Goal: Transaction & Acquisition: Purchase product/service

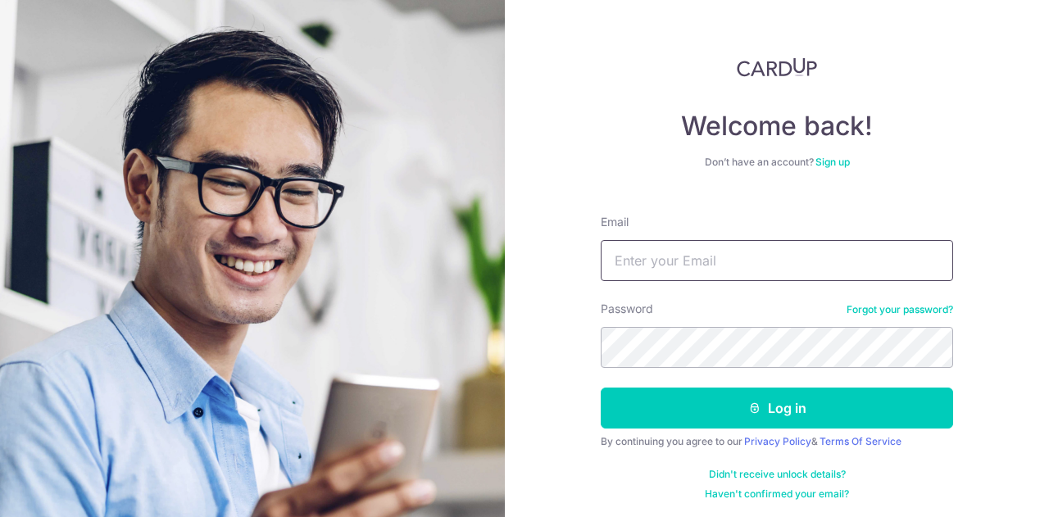
click at [675, 266] on input "Email" at bounding box center [777, 260] width 352 height 41
type input "katlee7888@gmail.com"
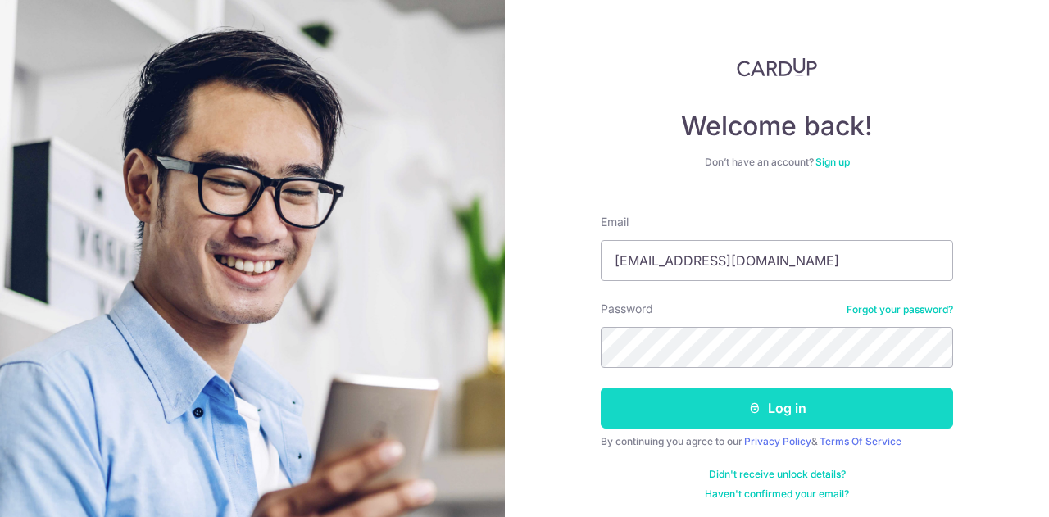
click at [777, 415] on button "Log in" at bounding box center [777, 408] width 352 height 41
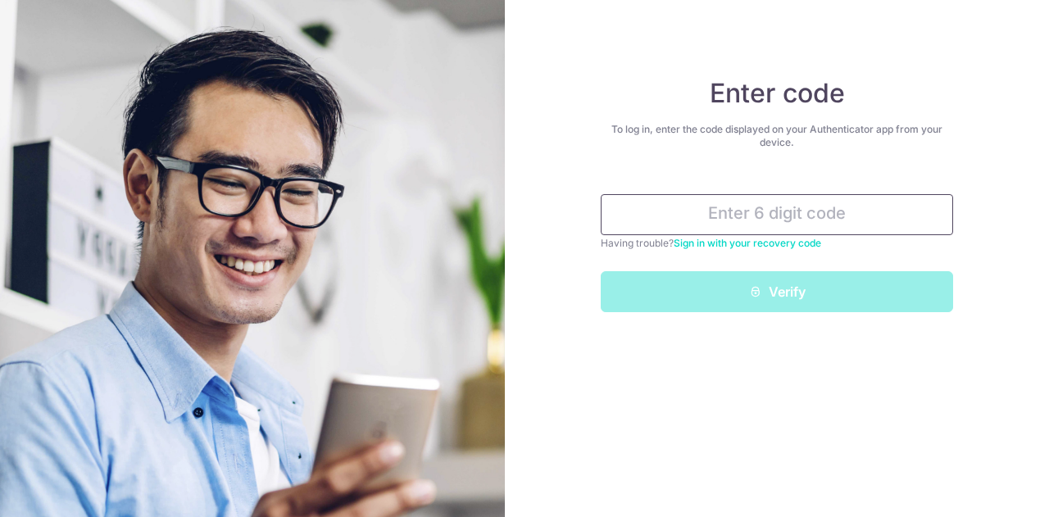
click at [795, 226] on input "text" at bounding box center [777, 214] width 352 height 41
click at [824, 204] on input "text" at bounding box center [777, 214] width 352 height 41
click at [775, 213] on input "text" at bounding box center [777, 214] width 352 height 41
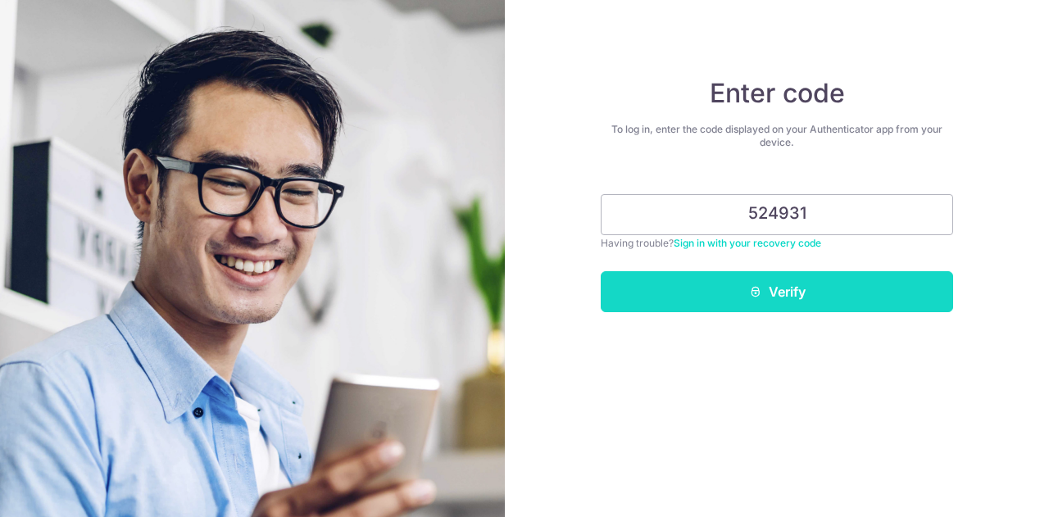
type input "524931"
click at [770, 300] on button "Verify" at bounding box center [777, 291] width 352 height 41
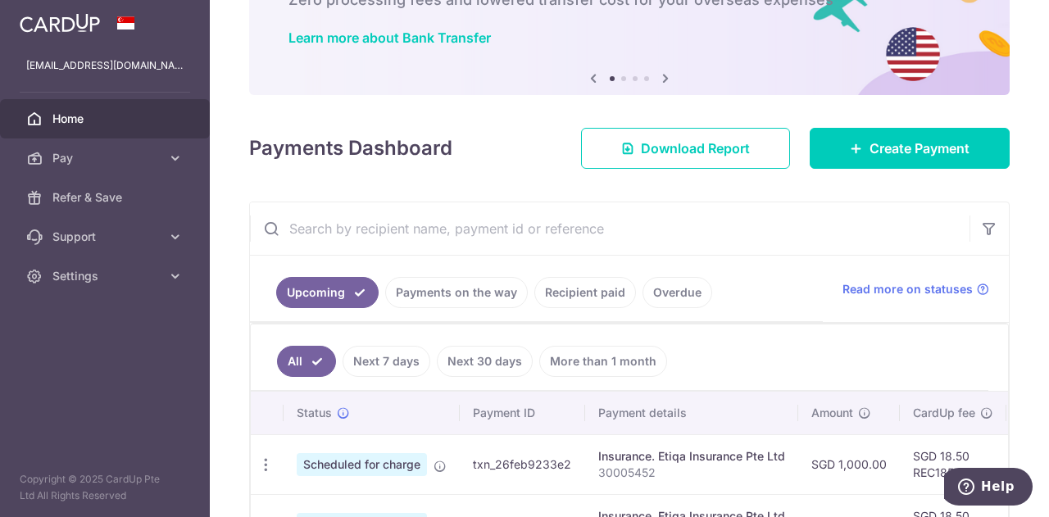
scroll to position [97, 0]
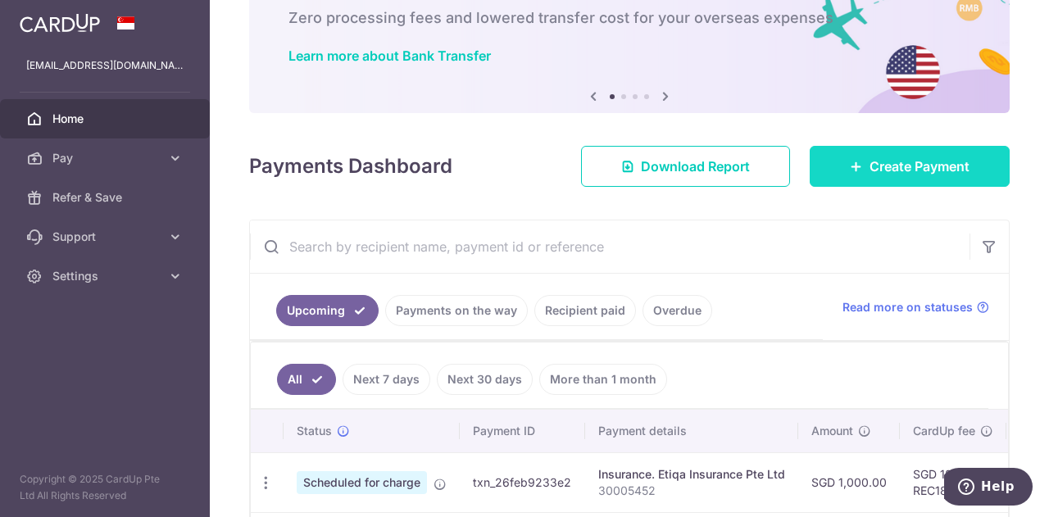
click at [920, 180] on link "Create Payment" at bounding box center [910, 166] width 200 height 41
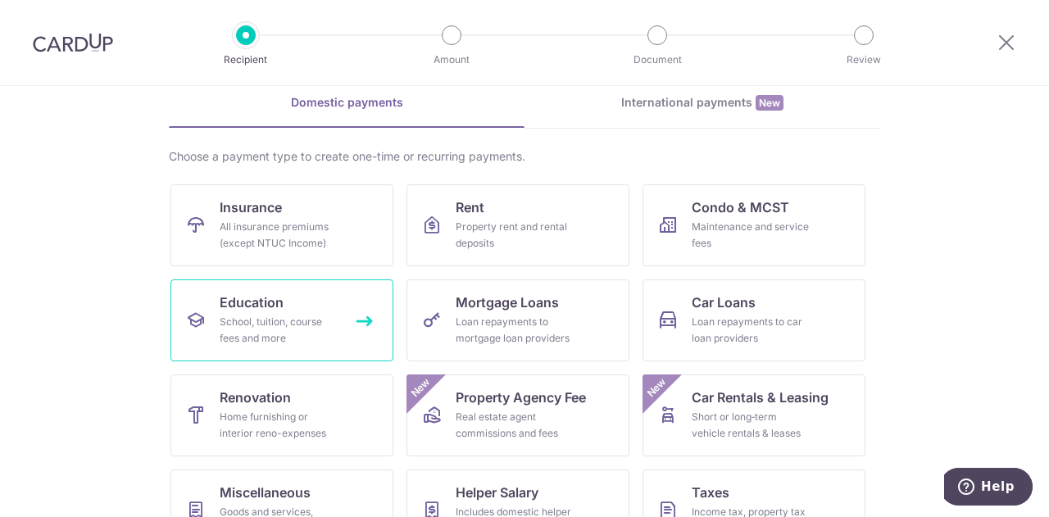
scroll to position [77, 0]
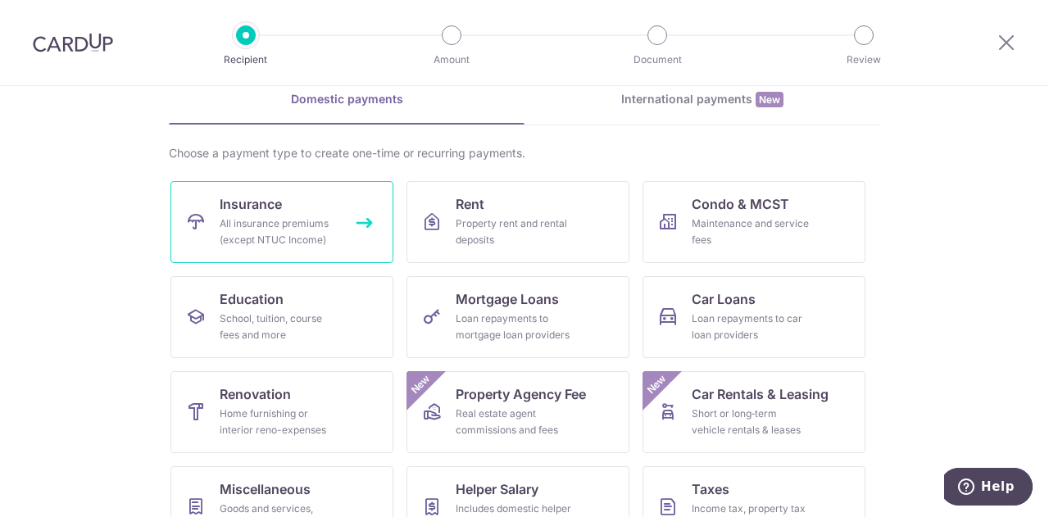
click at [261, 238] on div "All insurance premiums (except NTUC Income)" at bounding box center [279, 232] width 118 height 33
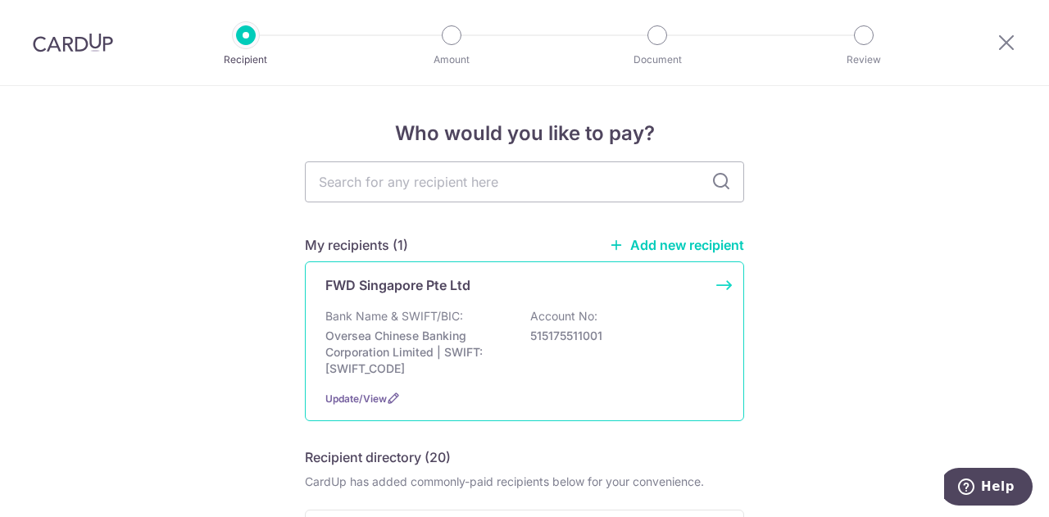
click at [392, 318] on p "Bank Name & SWIFT/BIC:" at bounding box center [394, 316] width 138 height 16
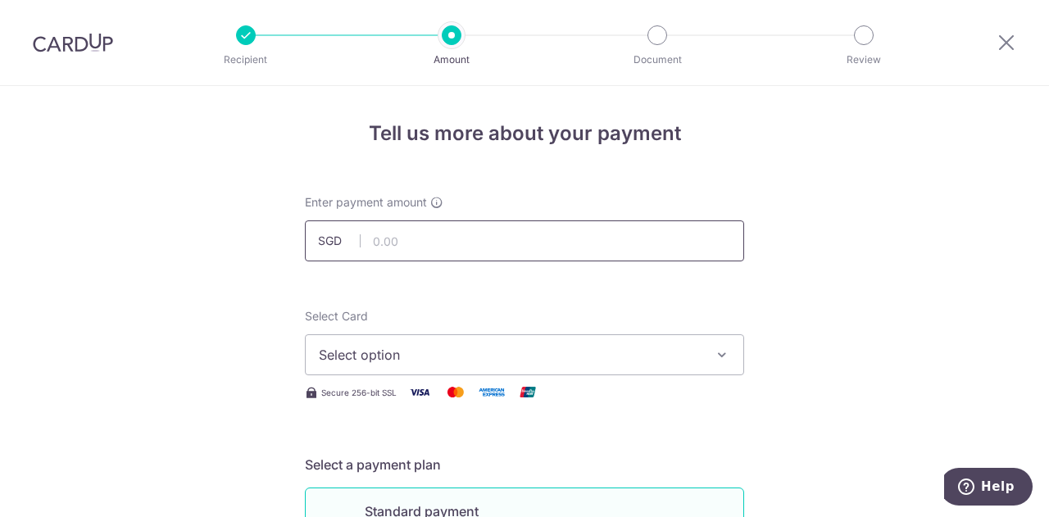
click at [424, 252] on input "text" at bounding box center [524, 240] width 439 height 41
type input "10,679.20"
click at [418, 353] on span "Select option" at bounding box center [510, 355] width 382 height 20
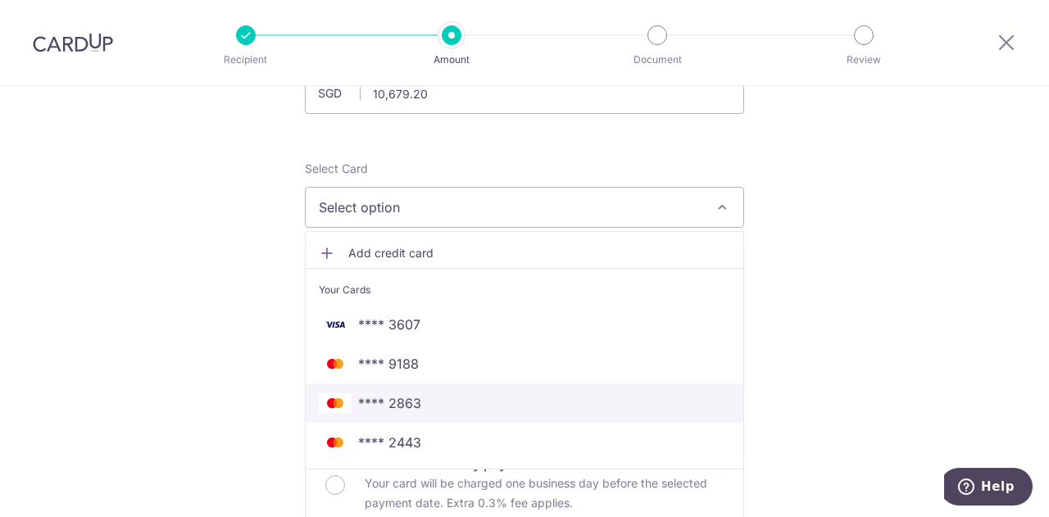
scroll to position [148, 0]
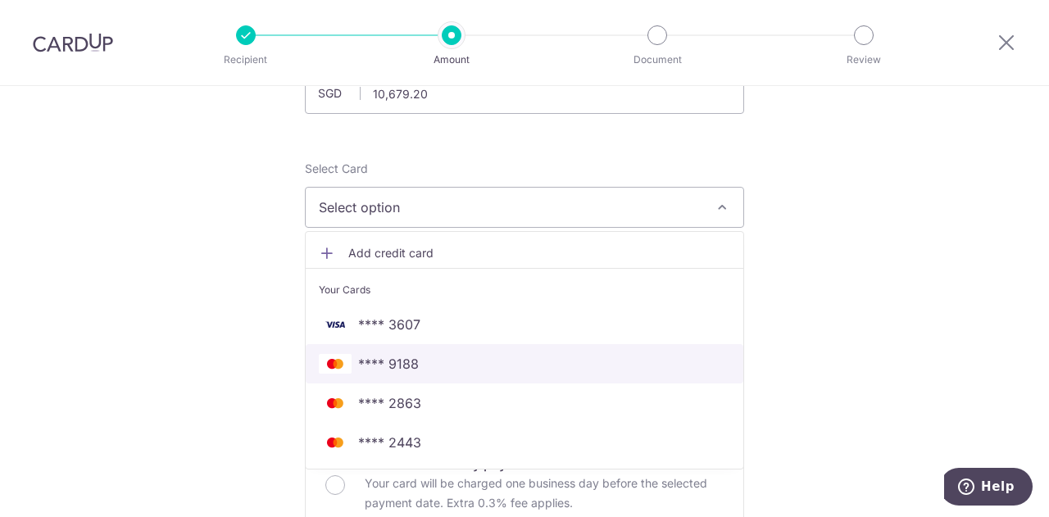
click at [448, 374] on link "**** 9188" at bounding box center [525, 363] width 438 height 39
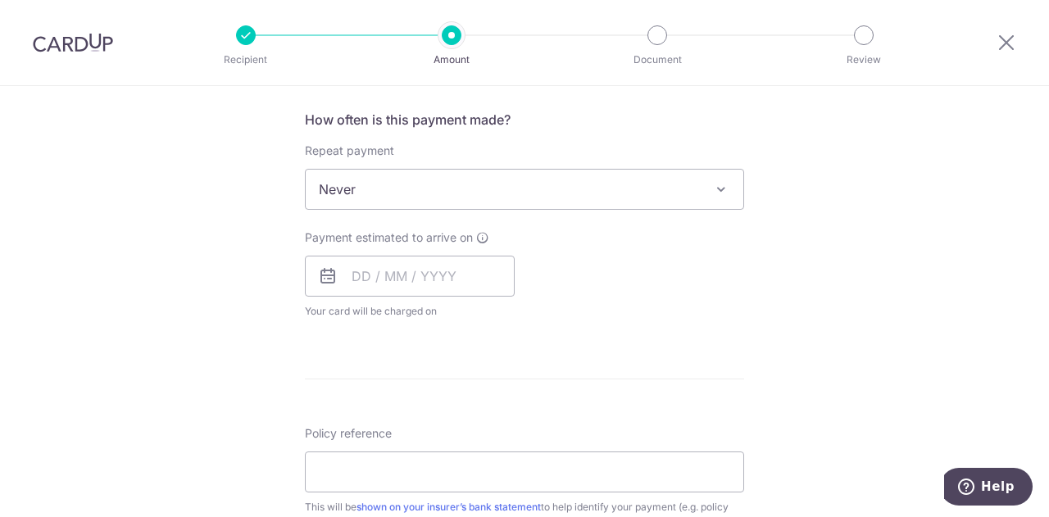
scroll to position [658, 0]
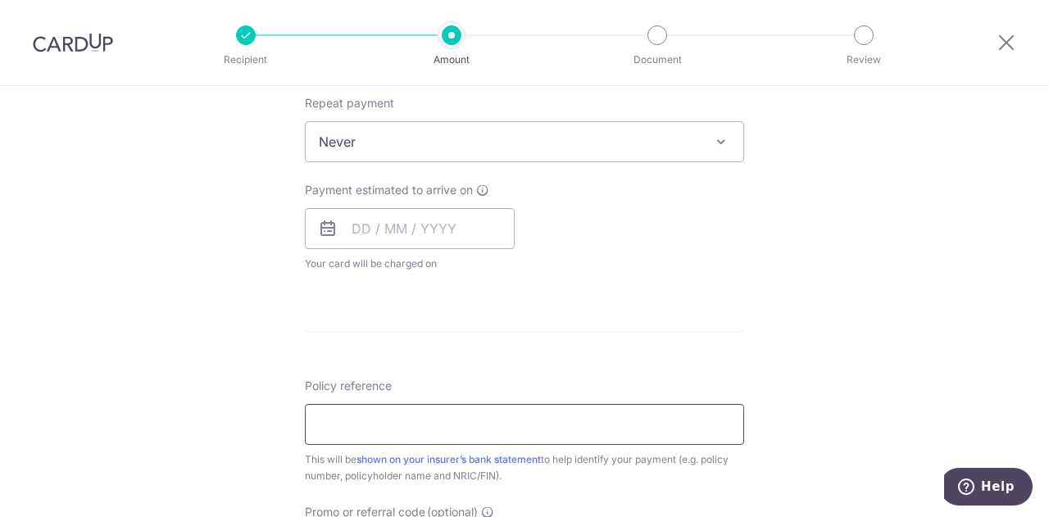
click at [374, 428] on input "Policy reference" at bounding box center [524, 424] width 439 height 41
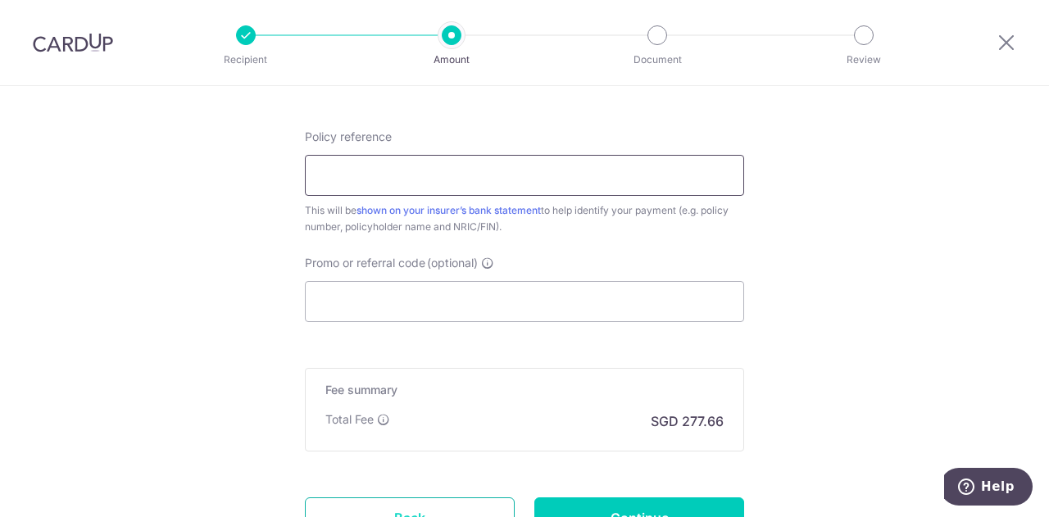
scroll to position [906, 0]
click at [451, 308] on input "Promo or referral code (optional)" at bounding box center [524, 302] width 439 height 41
paste input "OCBC90NMC"
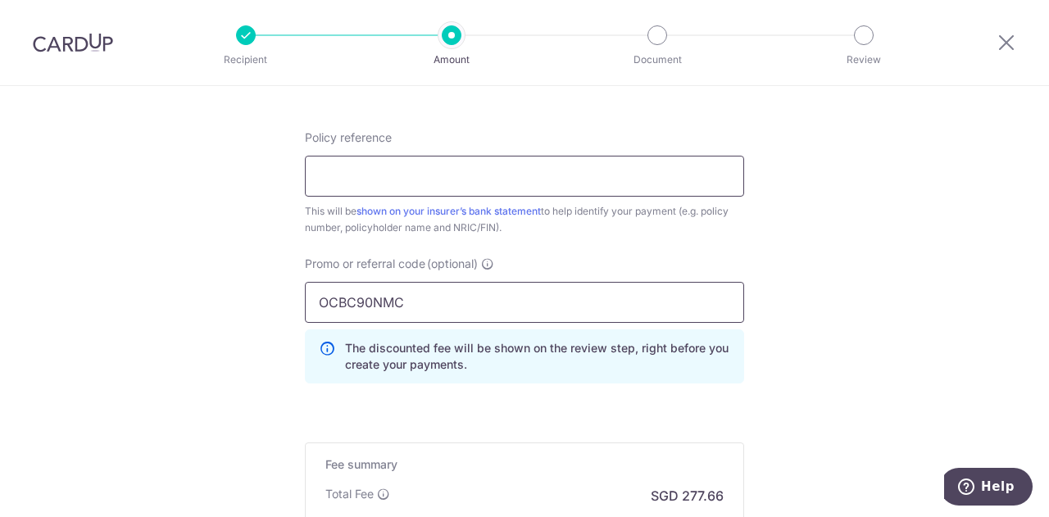
type input "OCBC90NMC"
click at [451, 192] on input "Policy reference" at bounding box center [524, 176] width 439 height 41
drag, startPoint x: 415, startPoint y: 187, endPoint x: 419, endPoint y: 376, distance: 189.3
click at [415, 187] on input "Policy reference" at bounding box center [524, 176] width 439 height 41
paste input "80575241"
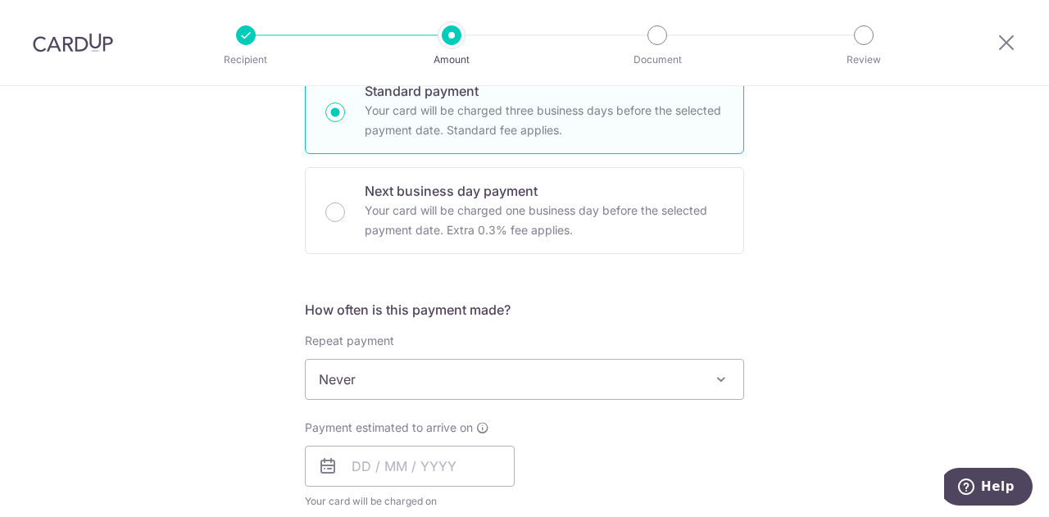
scroll to position [1125, 0]
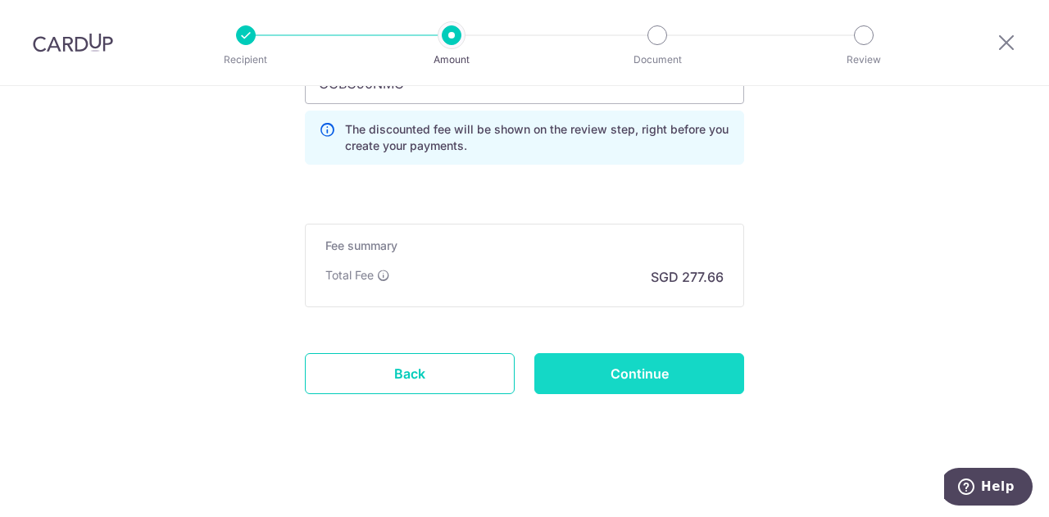
type input "80575241"
click at [602, 356] on input "Continue" at bounding box center [639, 373] width 210 height 41
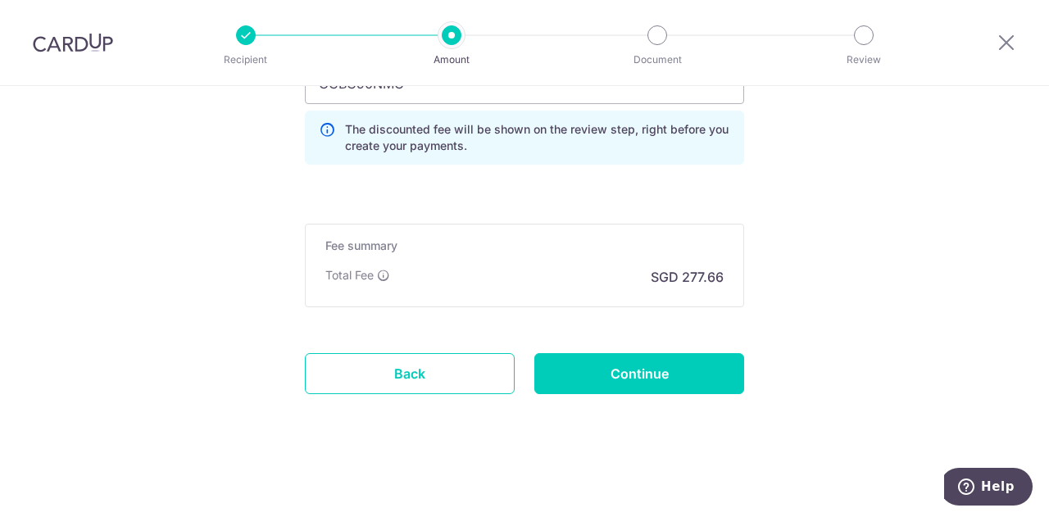
type input "Create Schedule"
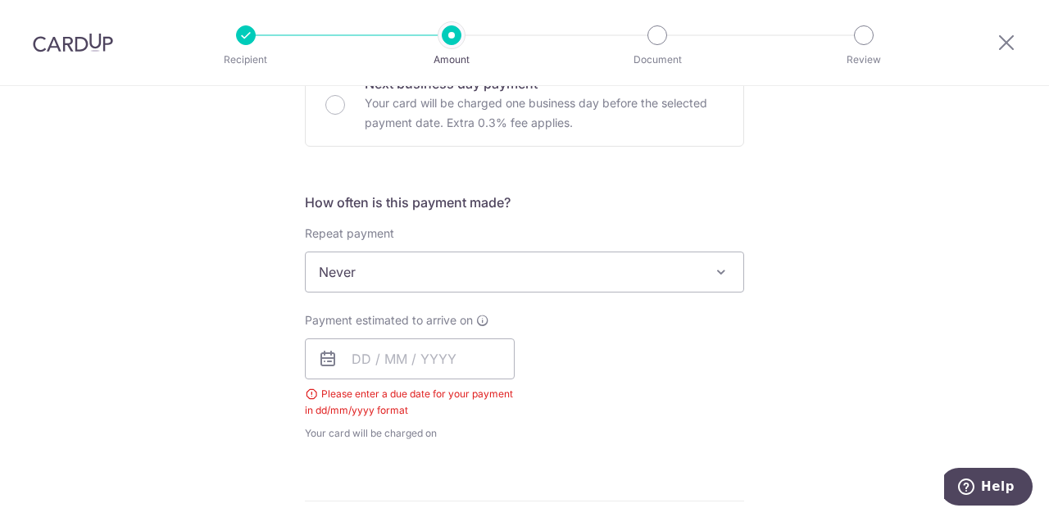
scroll to position [524, 0]
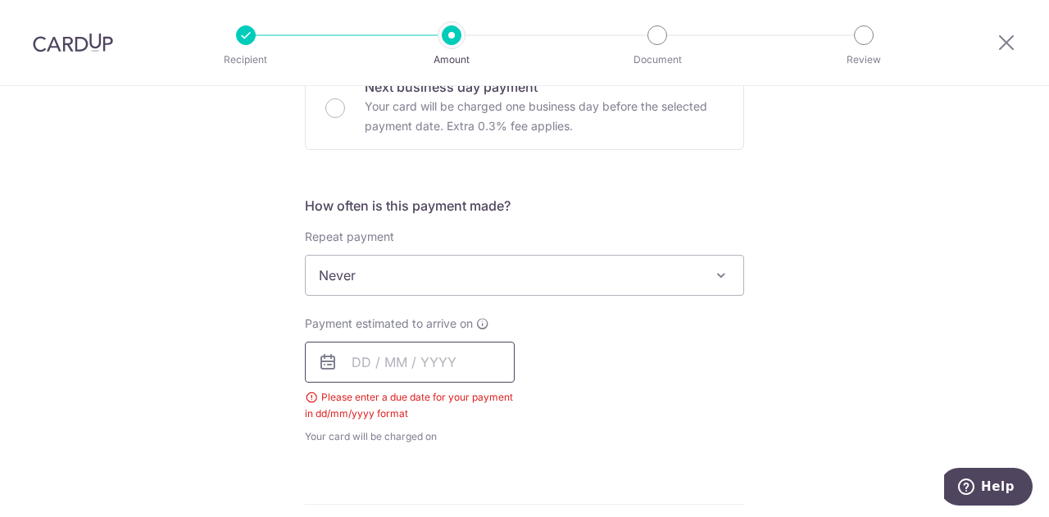
click at [350, 364] on input "text" at bounding box center [410, 362] width 210 height 41
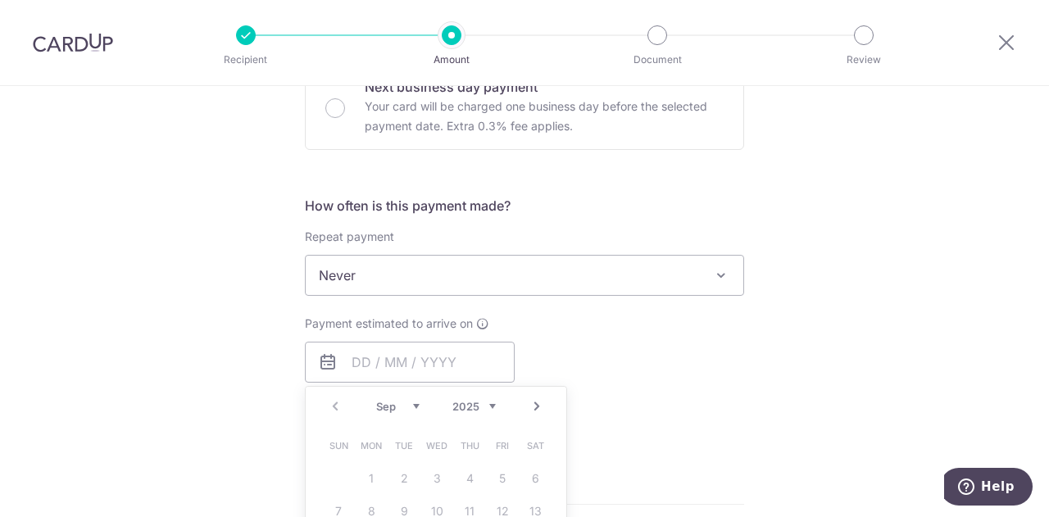
click at [321, 366] on icon at bounding box center [328, 362] width 20 height 20
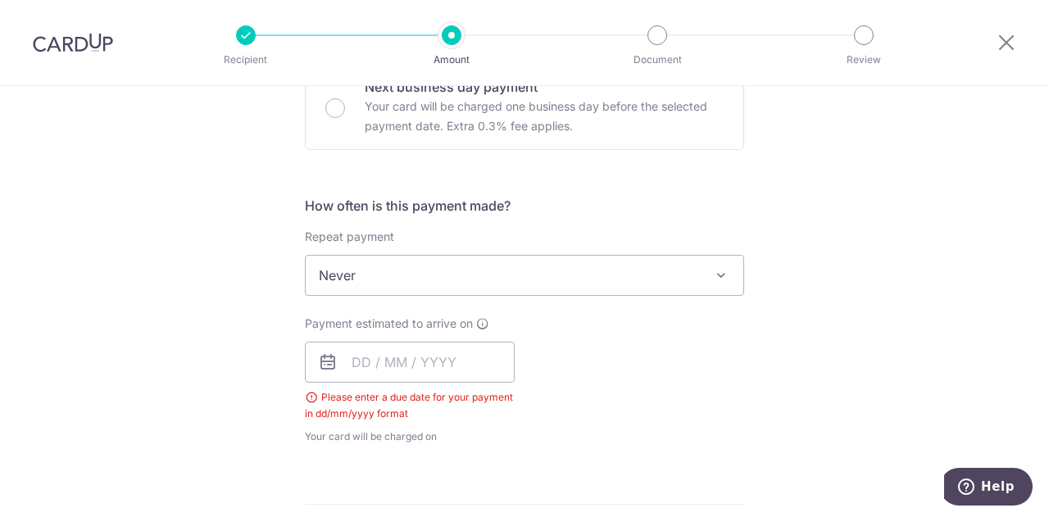
click at [326, 366] on icon at bounding box center [328, 362] width 20 height 20
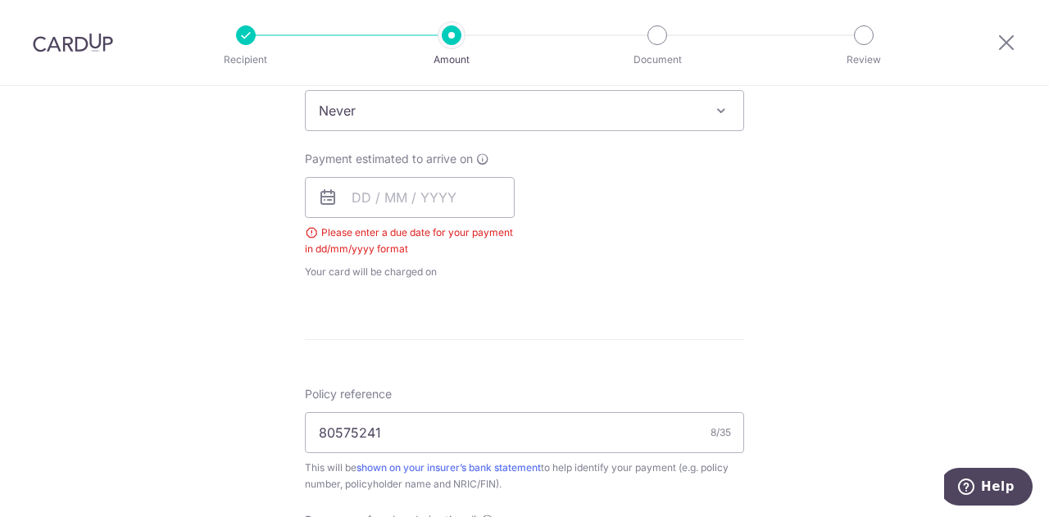
scroll to position [695, 0]
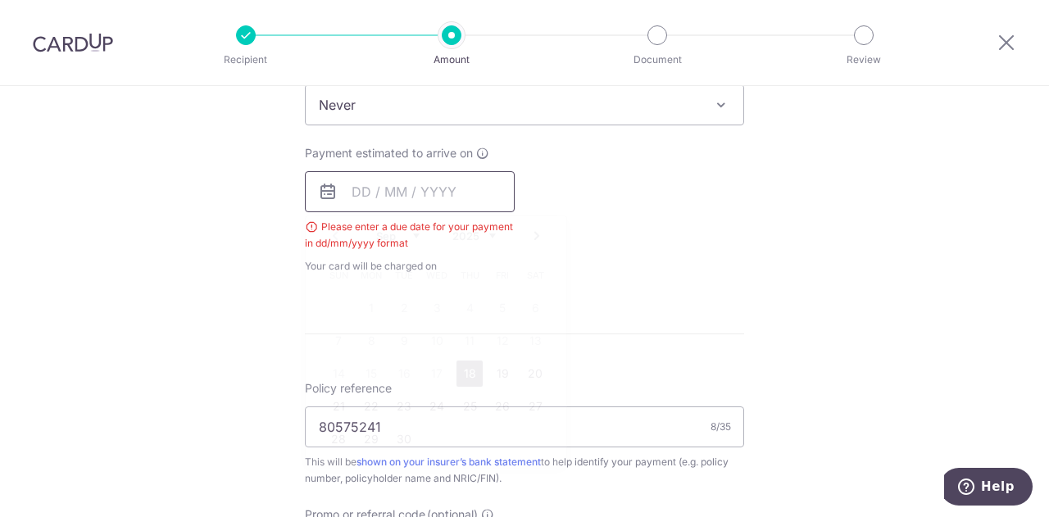
click at [369, 207] on input "text" at bounding box center [410, 191] width 210 height 41
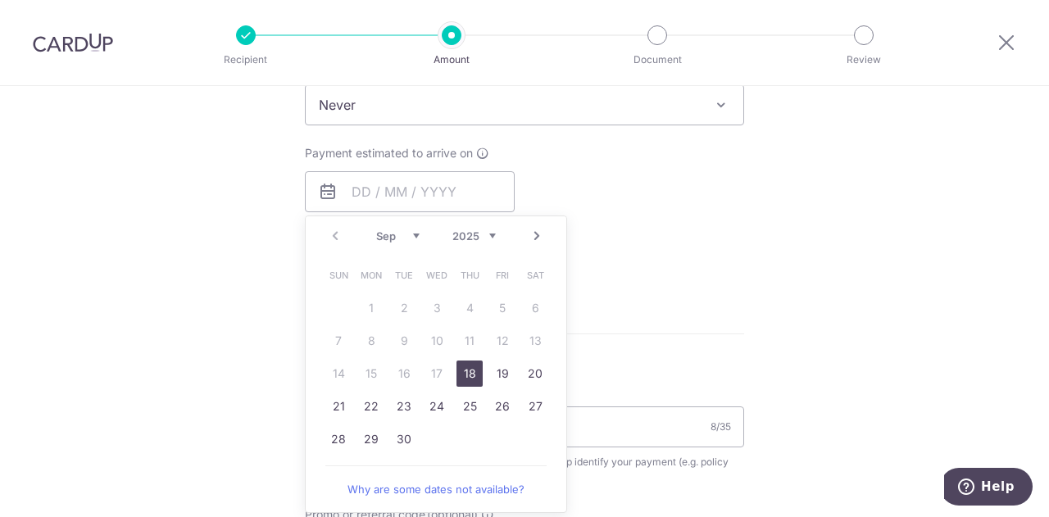
drag, startPoint x: 456, startPoint y: 370, endPoint x: 698, endPoint y: 319, distance: 248.0
click at [456, 370] on link "18" at bounding box center [469, 374] width 26 height 26
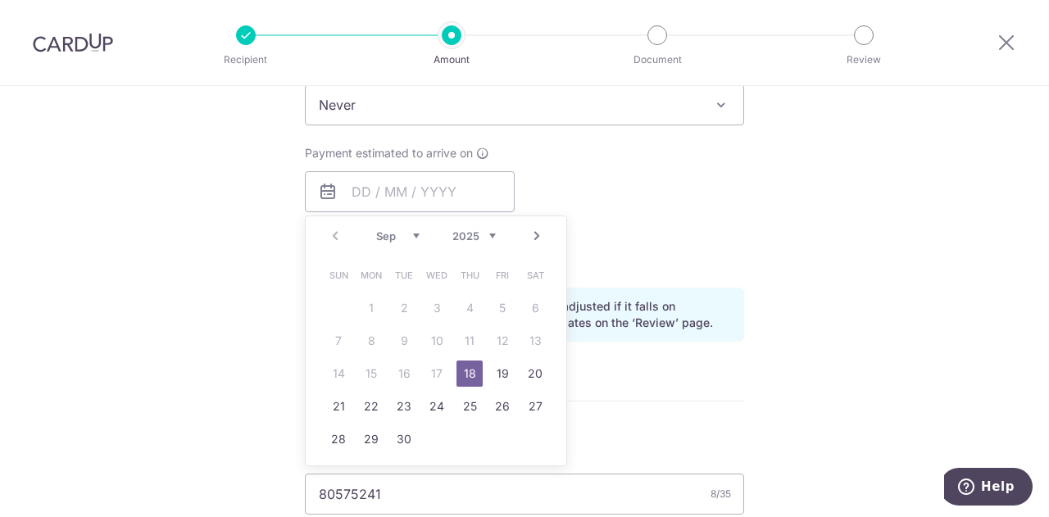
type input "[DATE]"
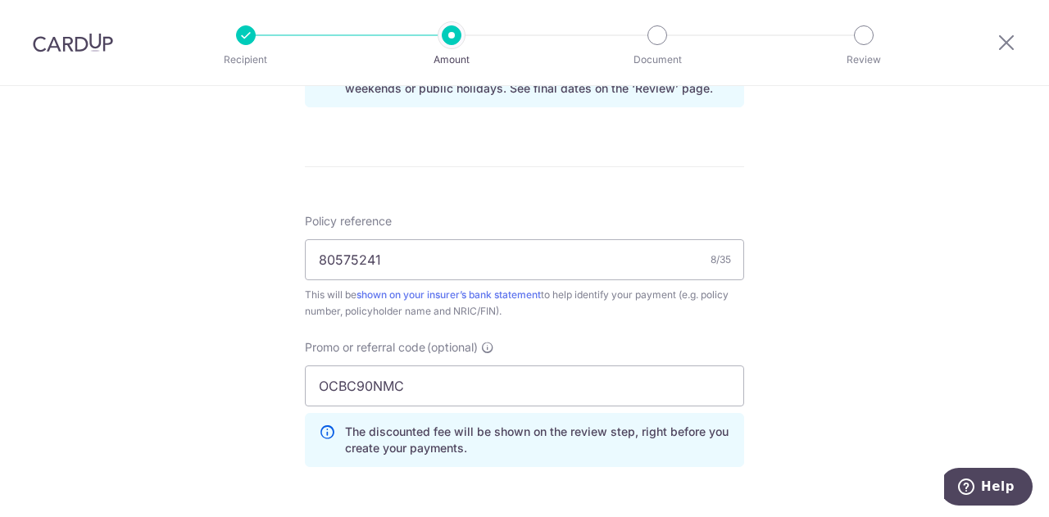
scroll to position [913, 0]
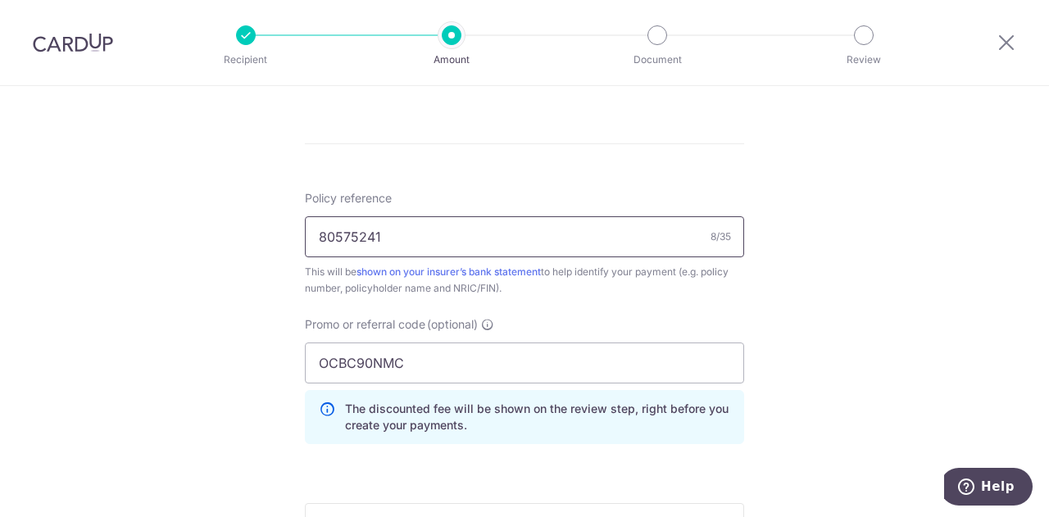
click at [452, 239] on input "80575241" at bounding box center [524, 236] width 439 height 41
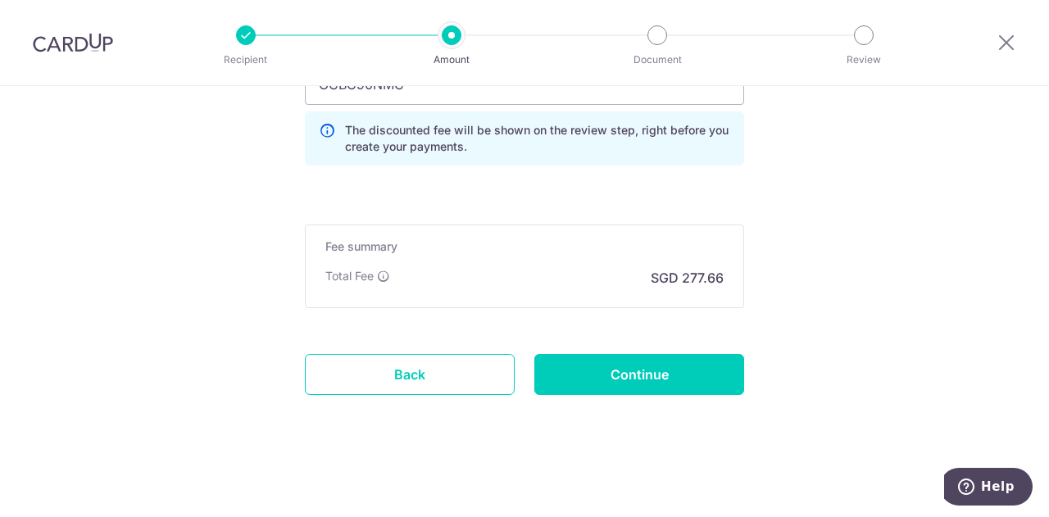
scroll to position [1192, 0]
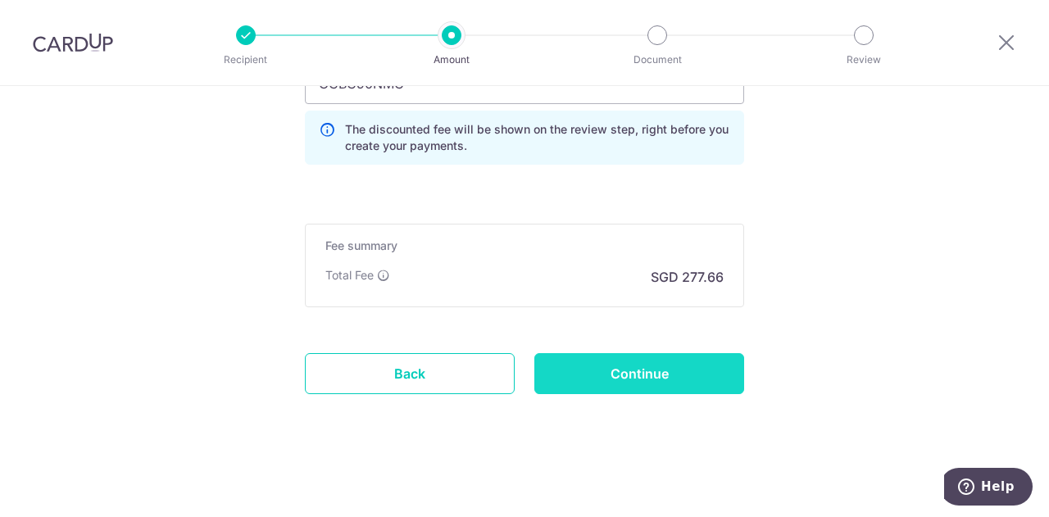
type input "80575241 [PERSON_NAME] [PERSON_NAME]"
click at [656, 371] on input "Continue" at bounding box center [639, 373] width 210 height 41
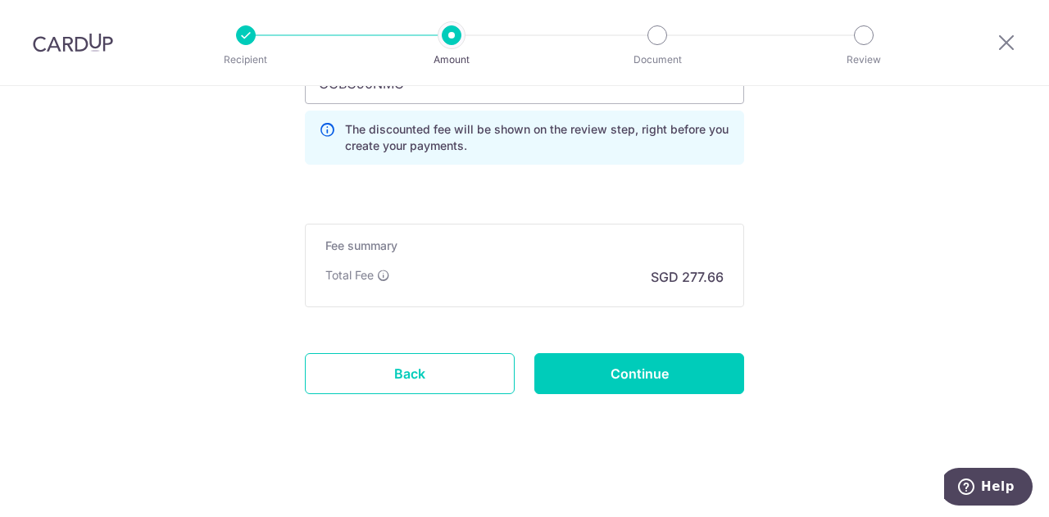
type input "Create Schedule"
